Goal: Navigation & Orientation: Go to known website

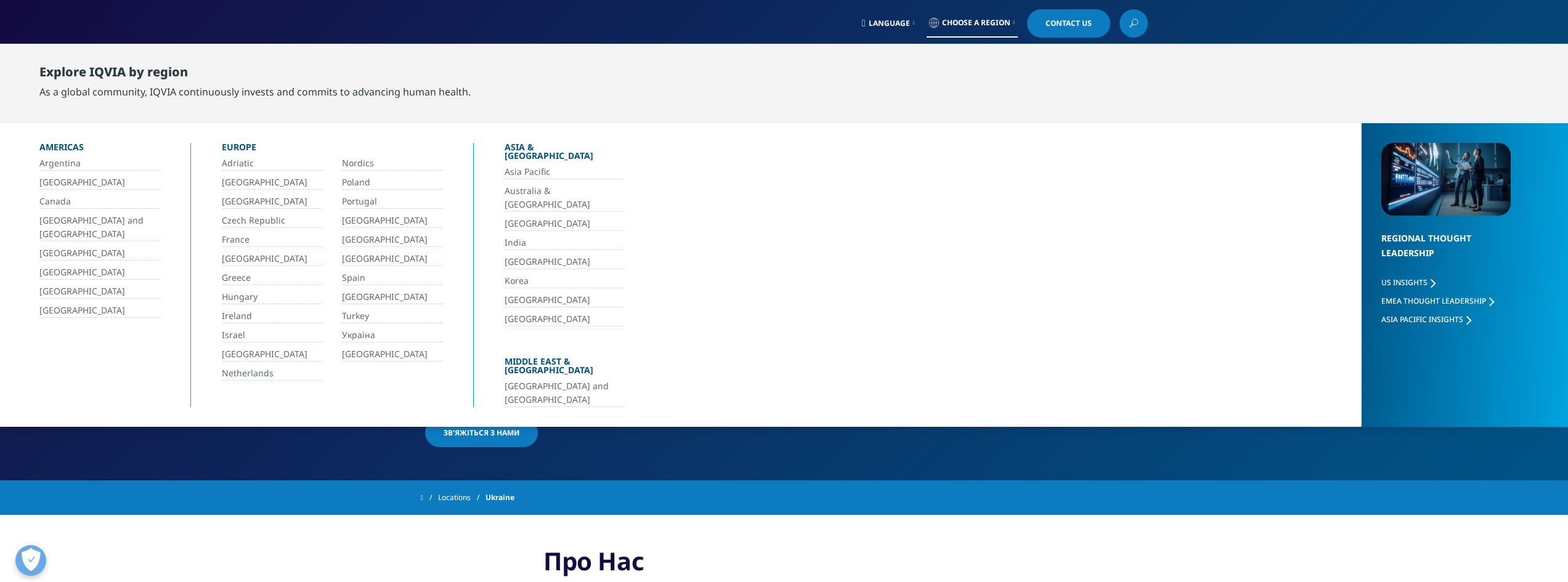
click at [70, 309] on link "[GEOGRAPHIC_DATA]" at bounding box center [99, 311] width 120 height 14
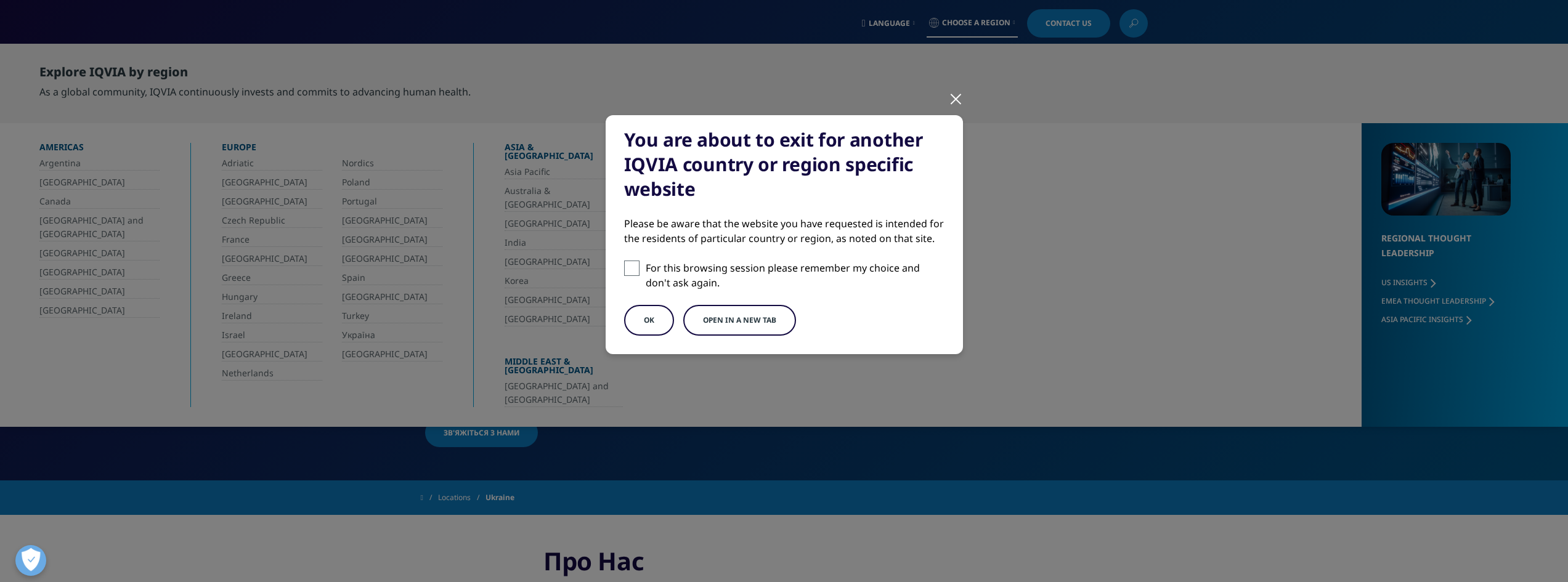
click at [634, 271] on span at bounding box center [631, 268] width 15 height 15
click at [634, 271] on input "For this browsing session please remember my choice and don't ask again." at bounding box center [631, 268] width 15 height 15
checkbox input "true"
click at [633, 324] on button "OK" at bounding box center [649, 320] width 50 height 31
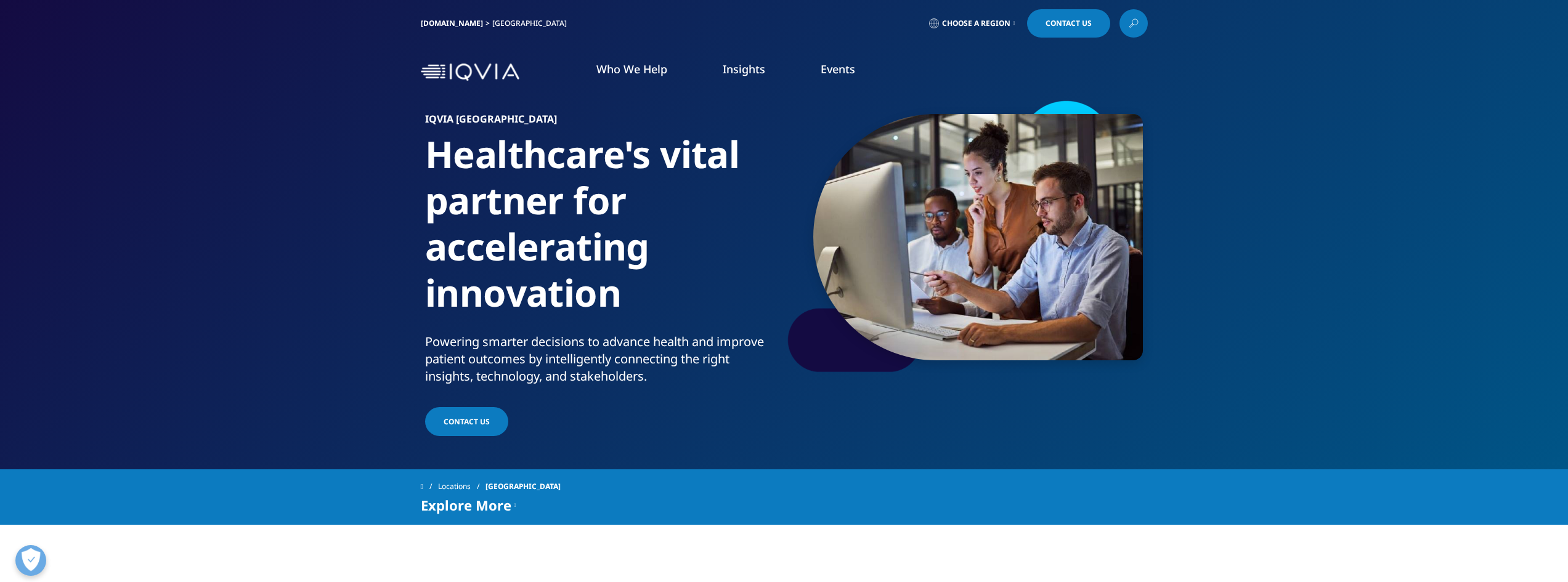
click at [975, 28] on span "Choose a Region" at bounding box center [976, 23] width 69 height 10
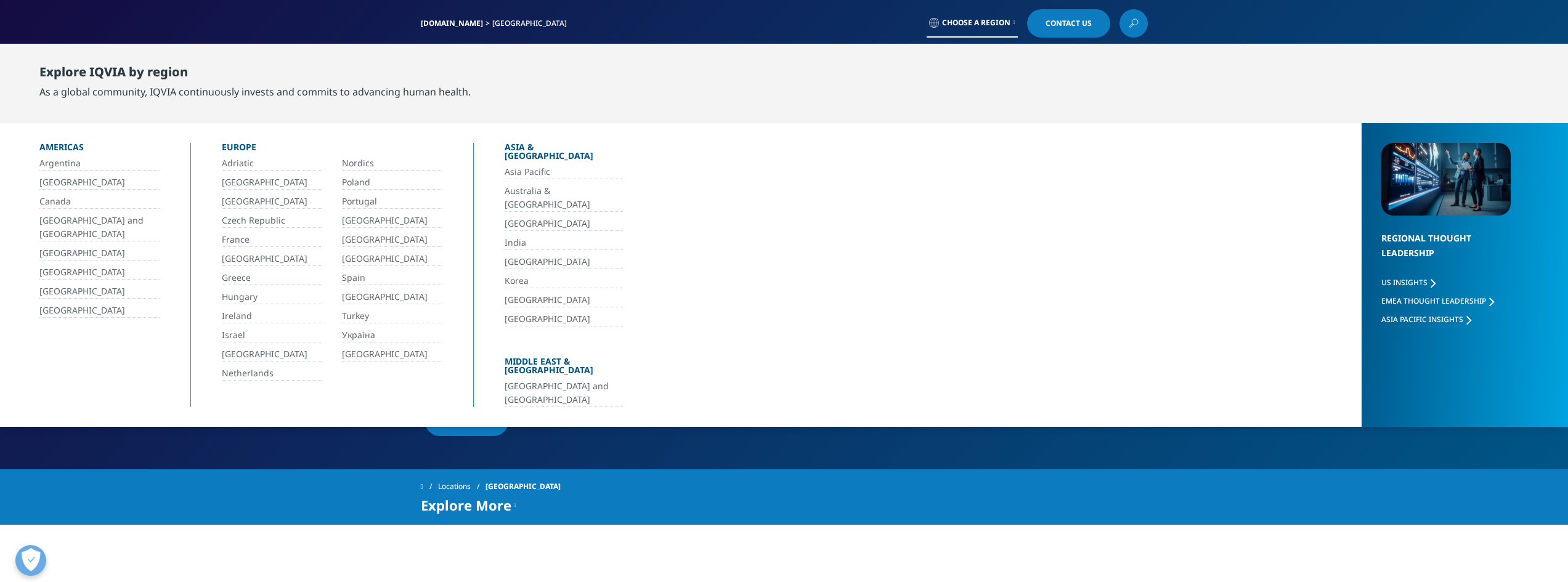
click at [975, 28] on link "Choose a Region" at bounding box center [972, 23] width 91 height 28
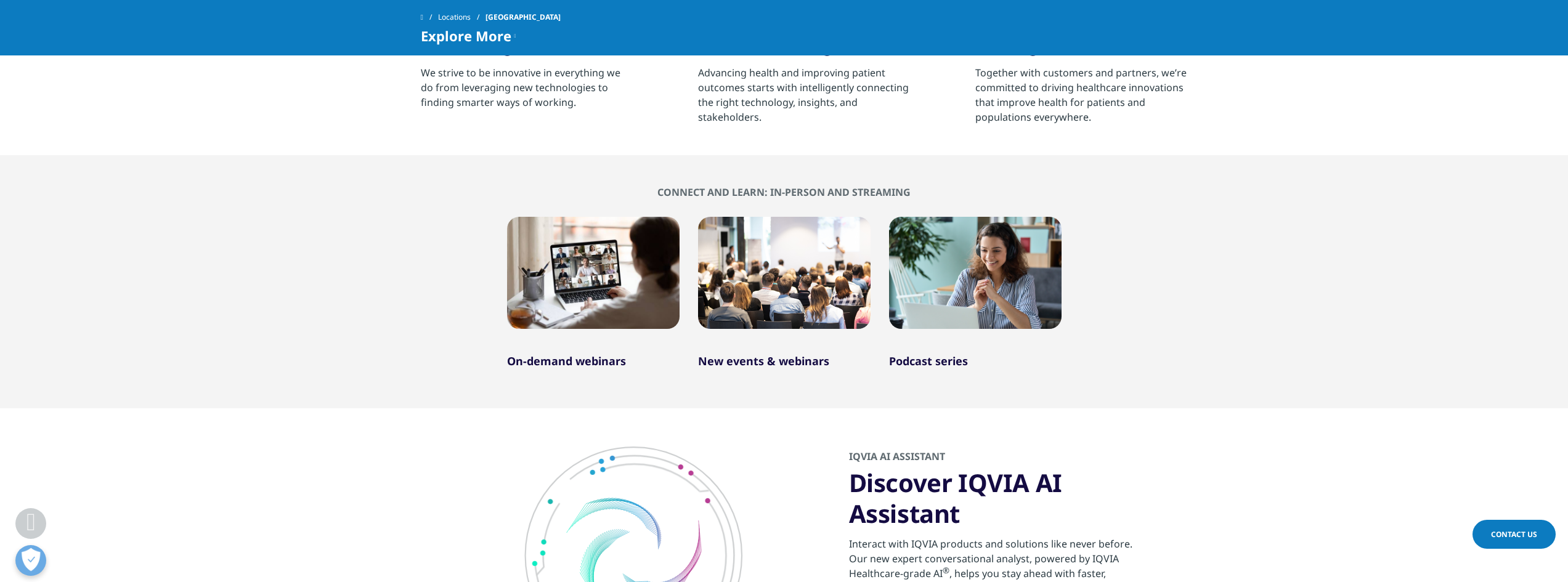
scroll to position [862, 0]
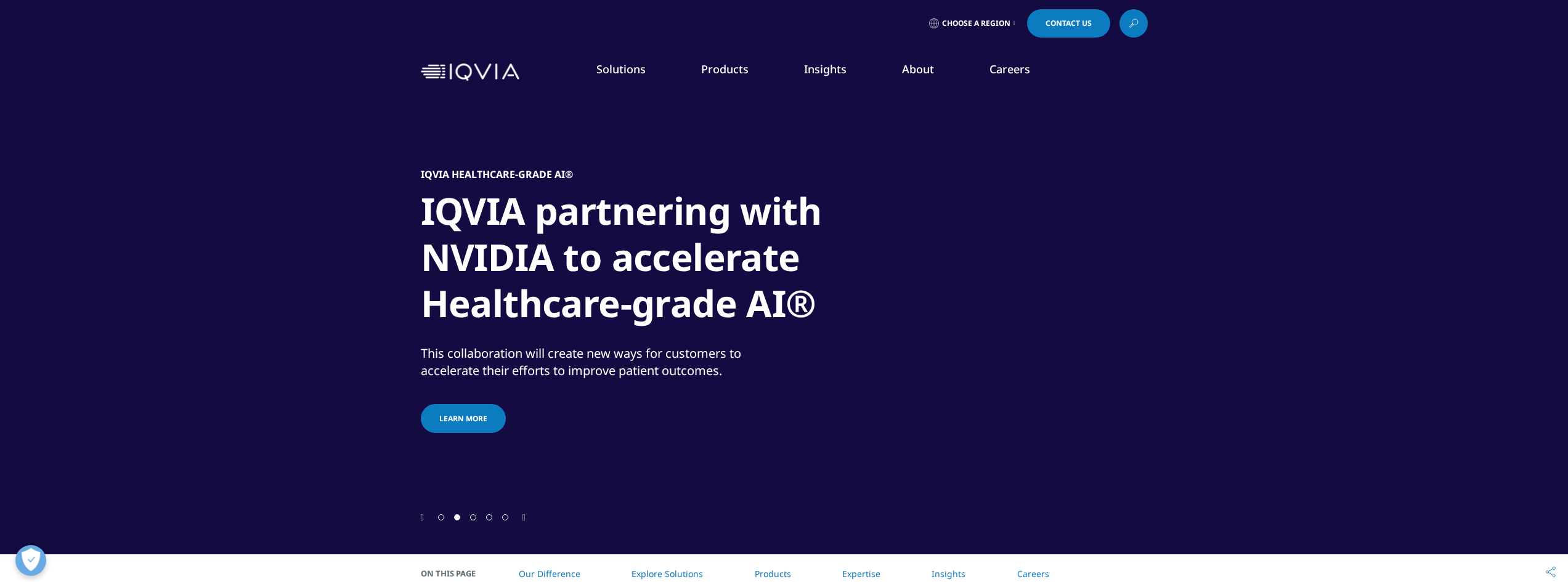
click at [525, 516] on icon "Next slide" at bounding box center [524, 518] width 3 height 9
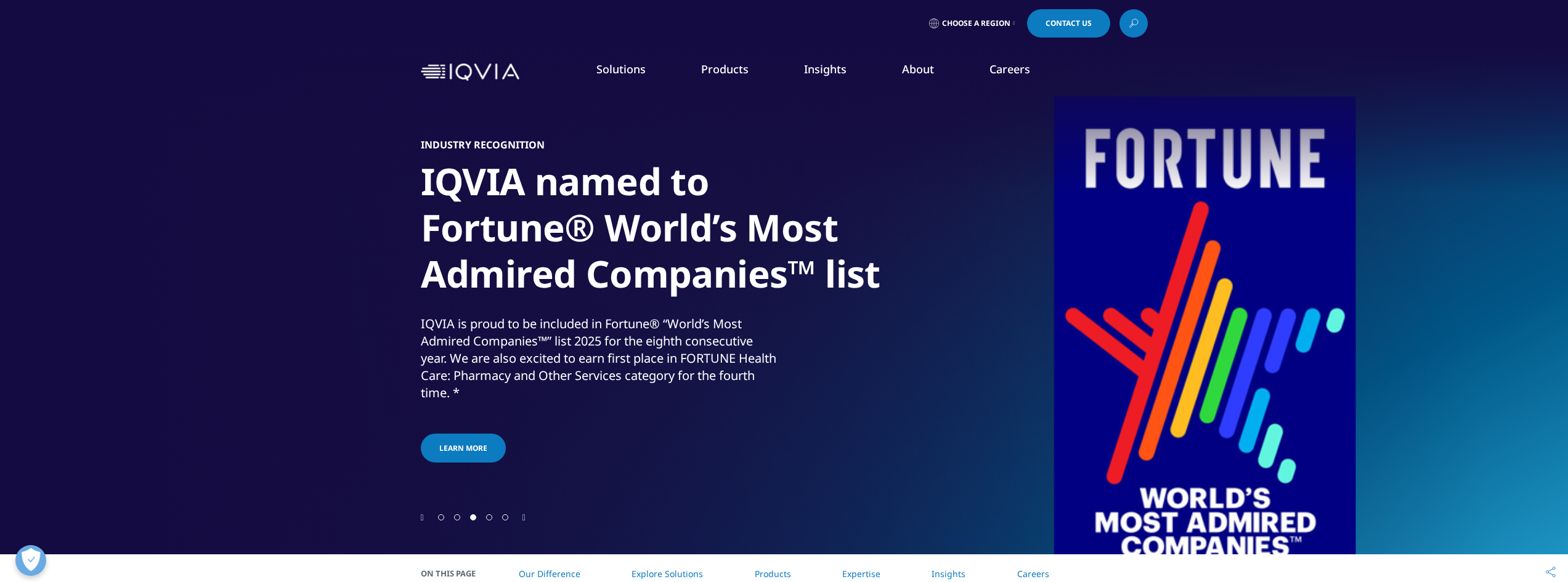
click at [525, 516] on icon "Next slide" at bounding box center [524, 518] width 3 height 9
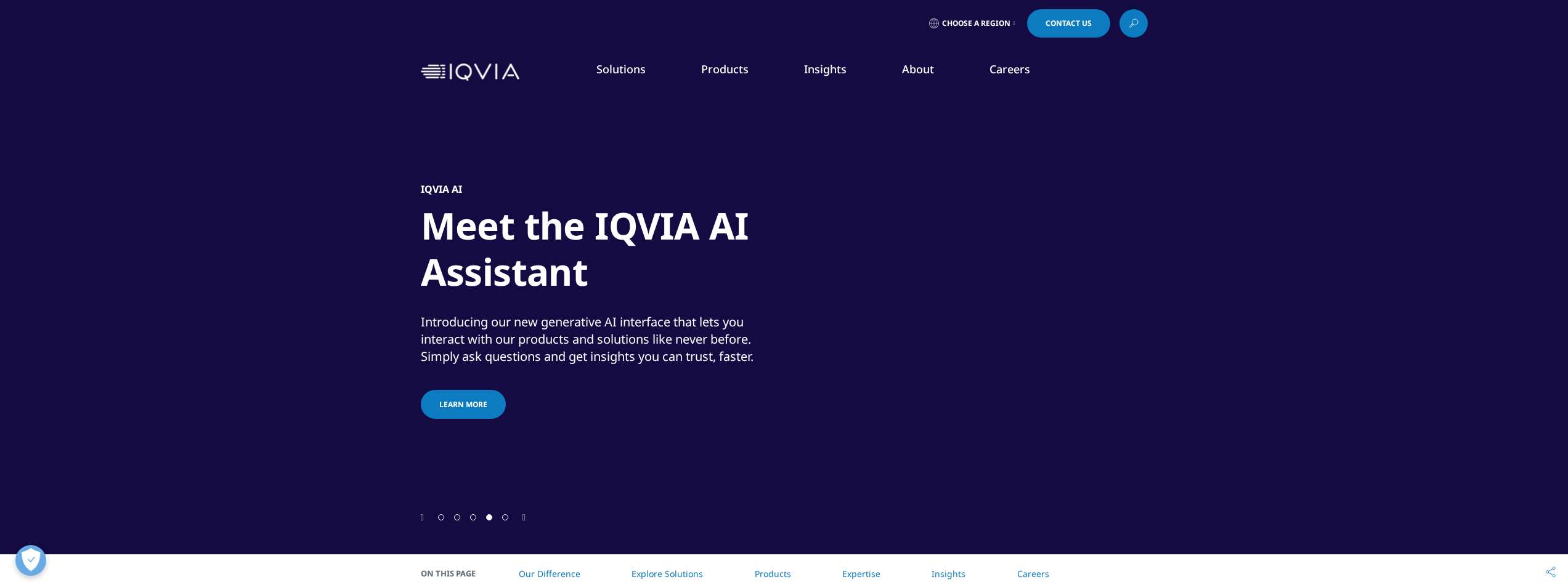
click at [525, 516] on icon "Next slide" at bounding box center [524, 518] width 3 height 9
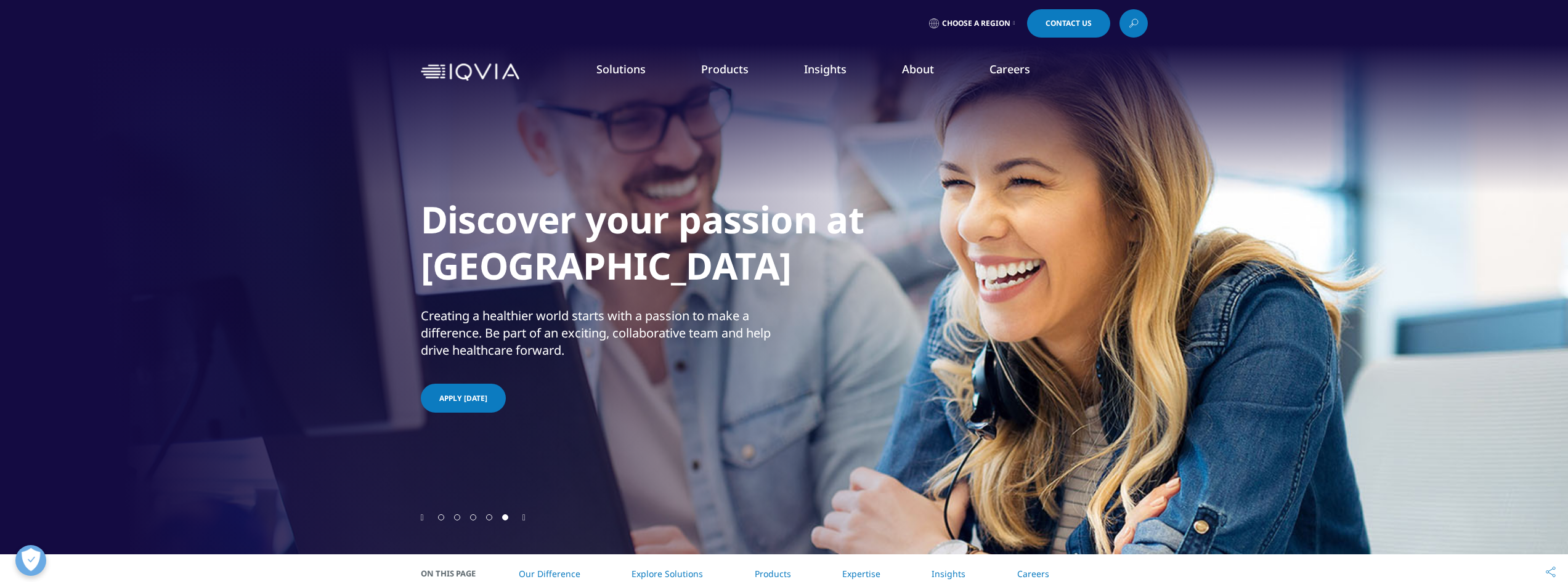
click at [525, 516] on icon "Next slide" at bounding box center [524, 518] width 3 height 9
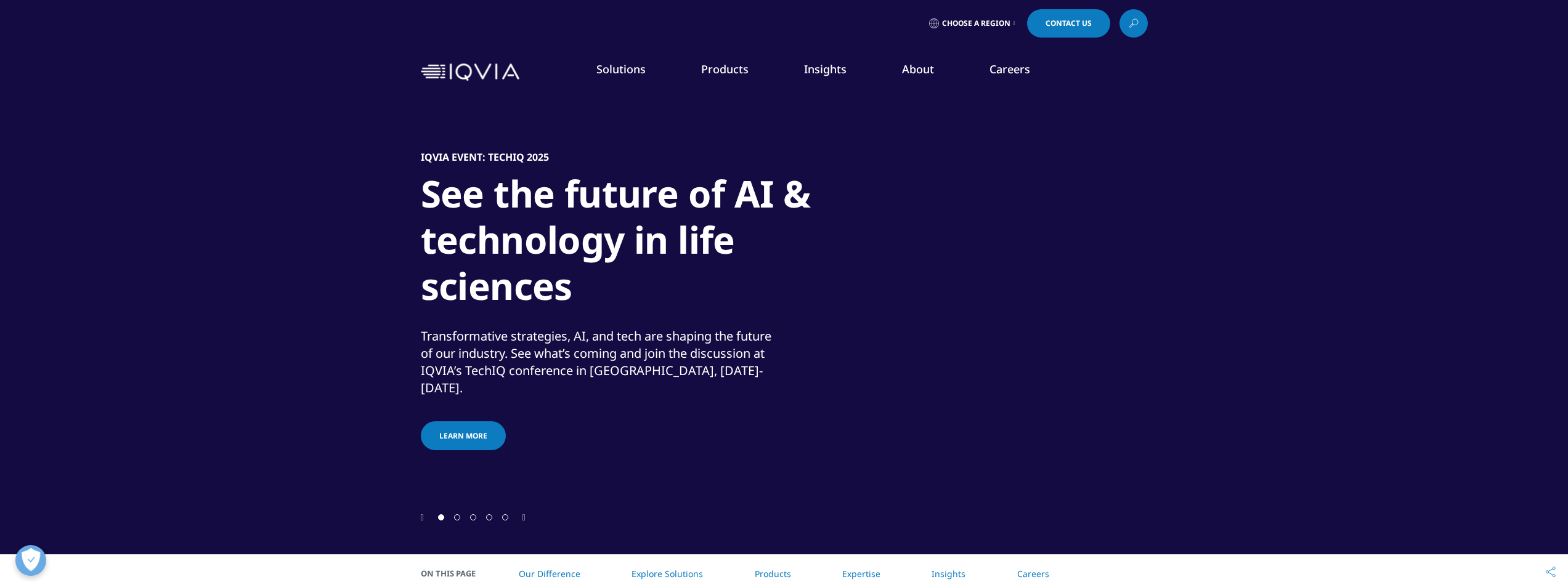
click at [525, 516] on icon "Next slide" at bounding box center [524, 518] width 3 height 9
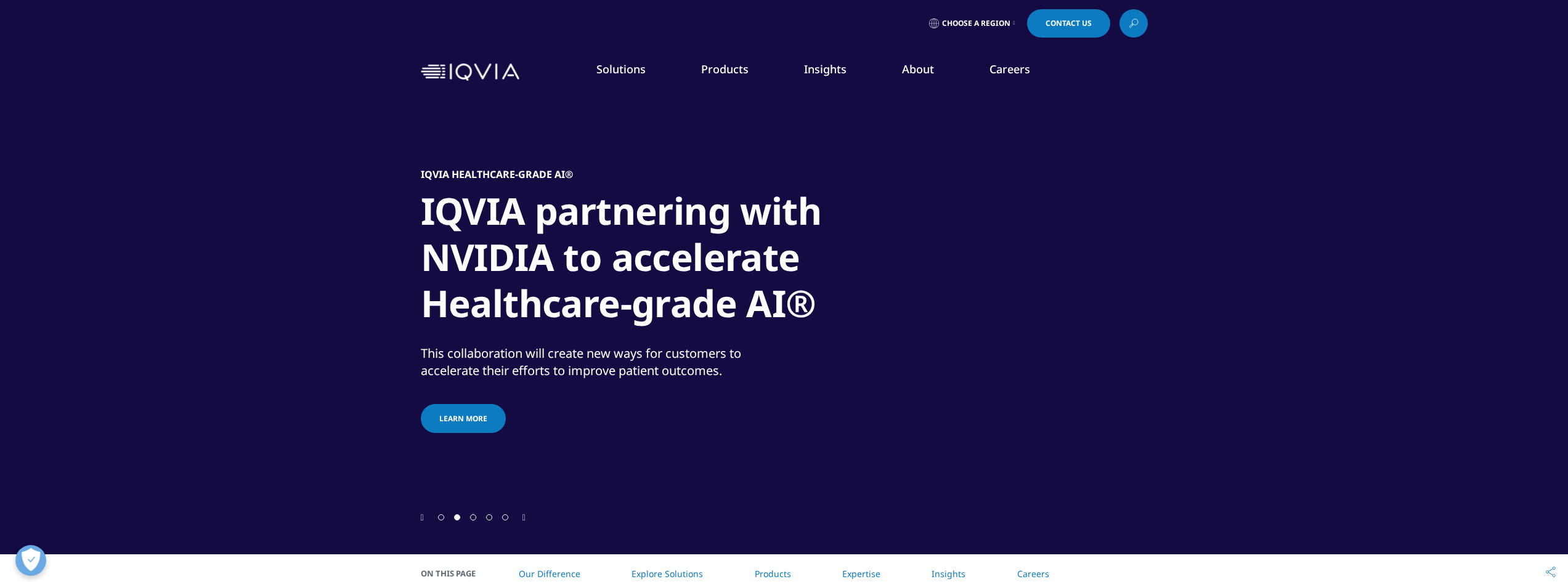
click at [525, 516] on icon "Next slide" at bounding box center [524, 518] width 3 height 9
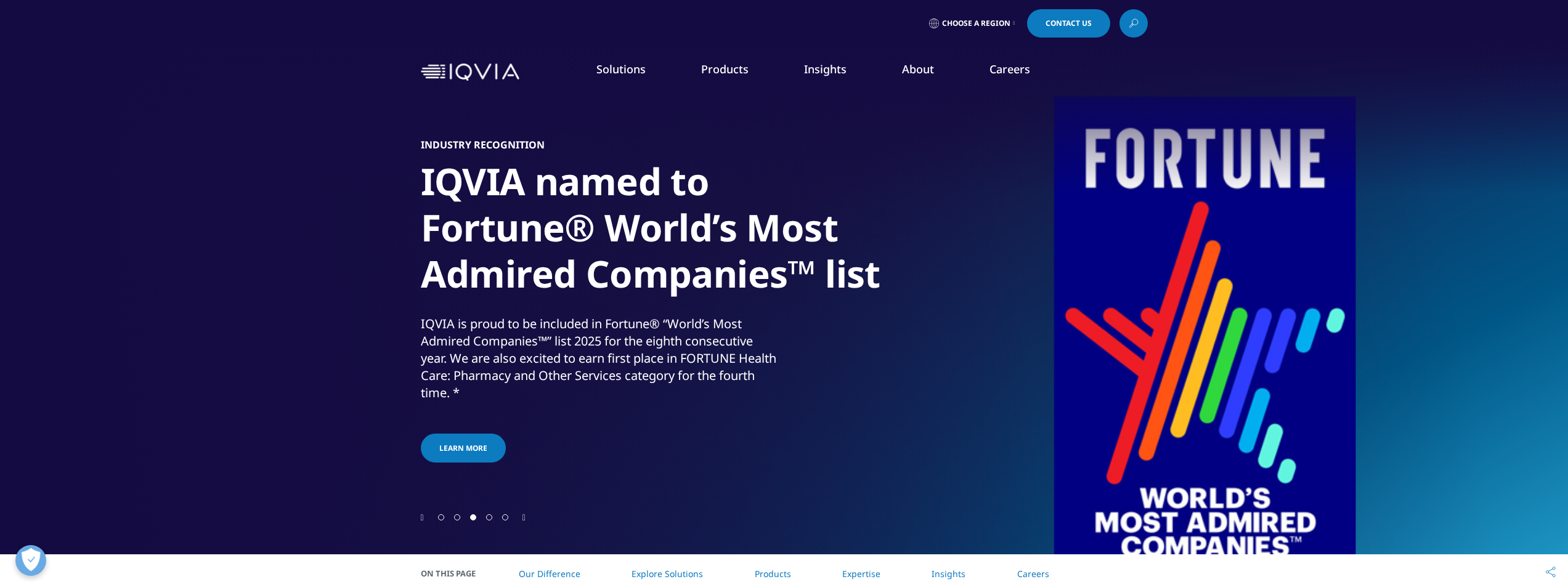
click at [525, 516] on icon "Next slide" at bounding box center [524, 518] width 3 height 9
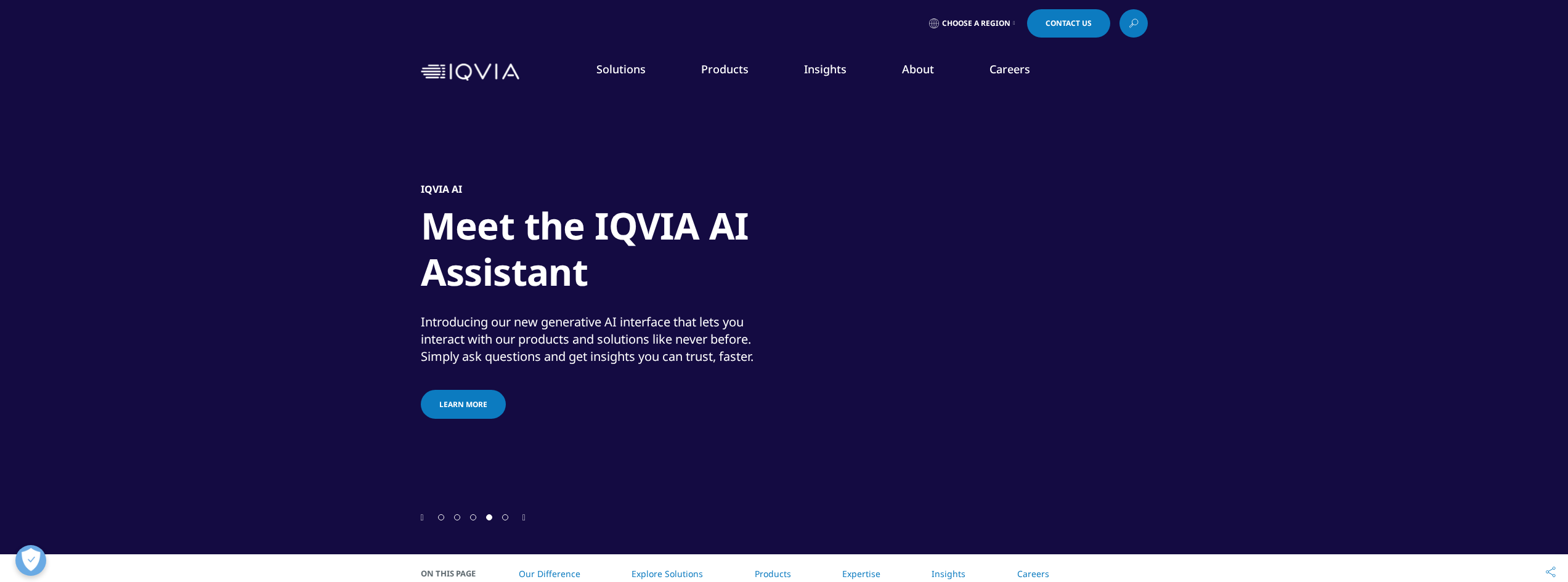
click at [525, 516] on icon "Next slide" at bounding box center [524, 518] width 3 height 9
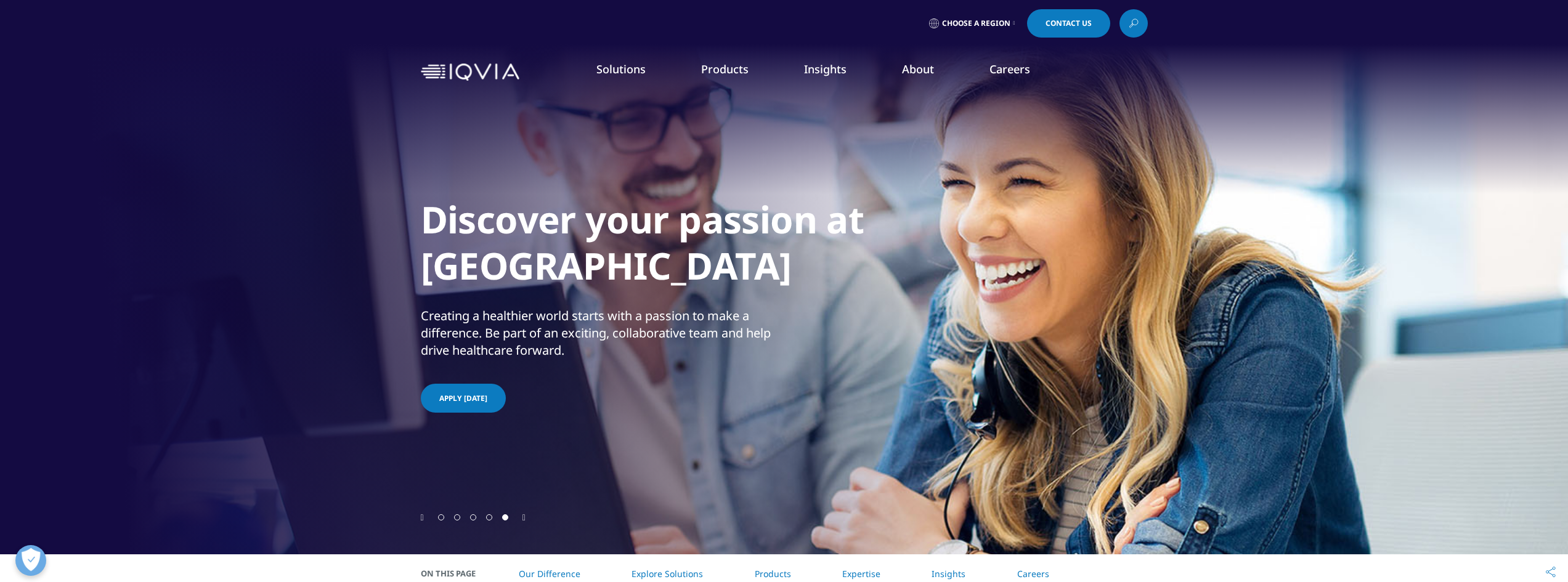
click at [525, 516] on icon "Next slide" at bounding box center [524, 518] width 3 height 9
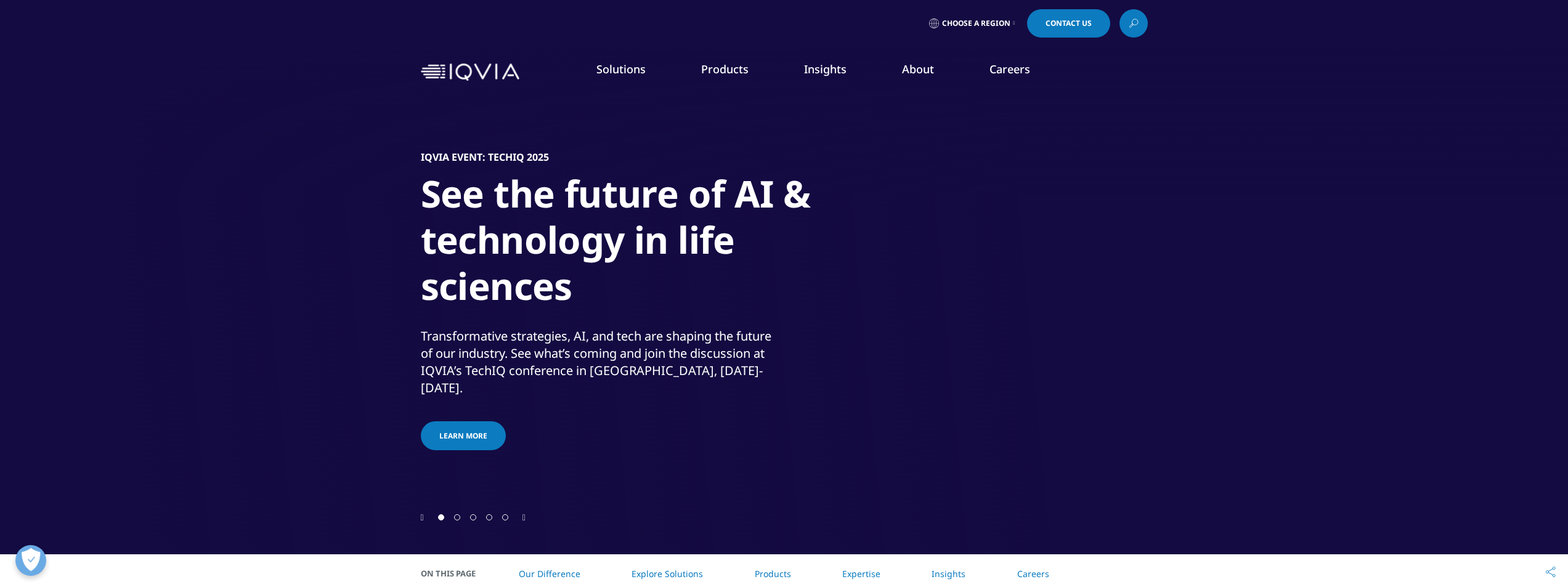
click at [525, 516] on icon "Next slide" at bounding box center [524, 518] width 3 height 9
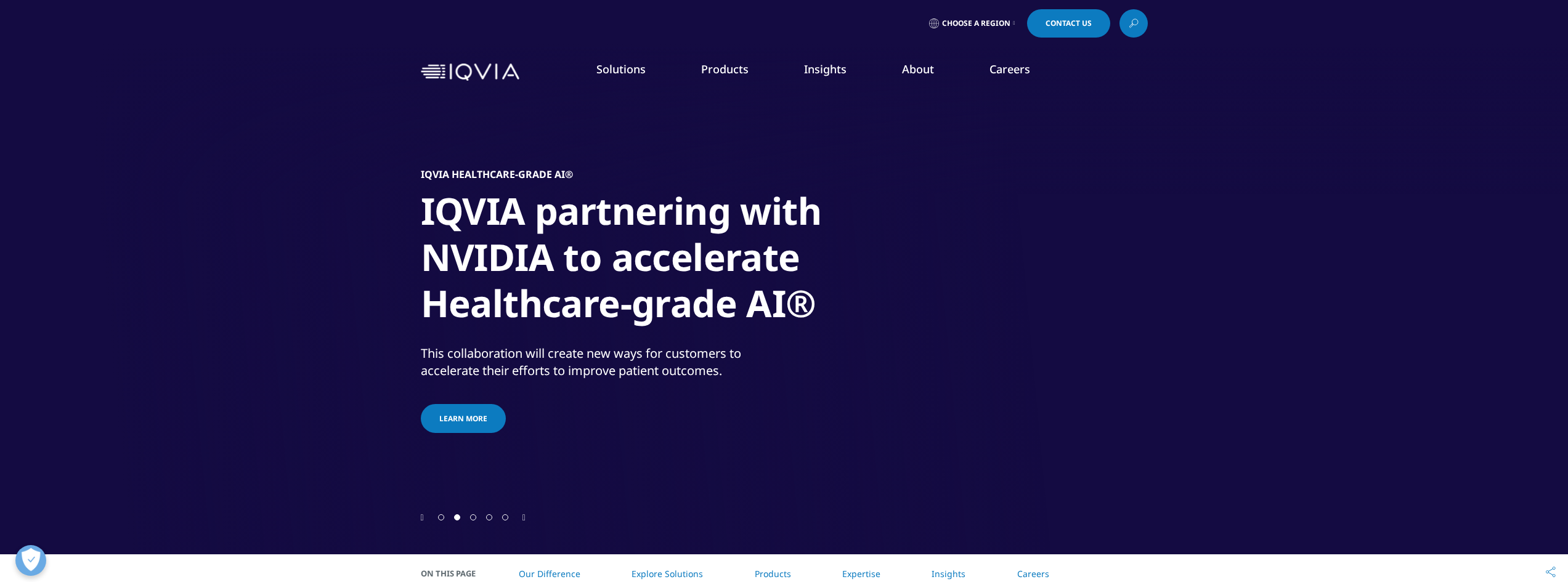
click at [525, 516] on icon "Next slide" at bounding box center [524, 518] width 3 height 9
